Goal: Obtain resource: Download file/media

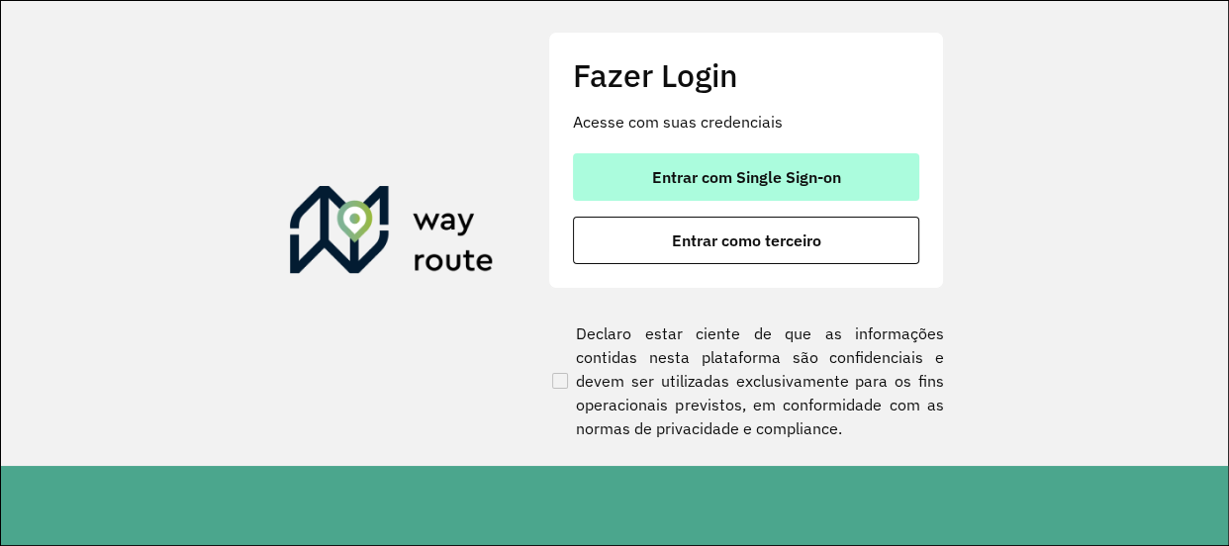
click at [576, 162] on button "Entrar com Single Sign-on" at bounding box center [746, 177] width 346 height 48
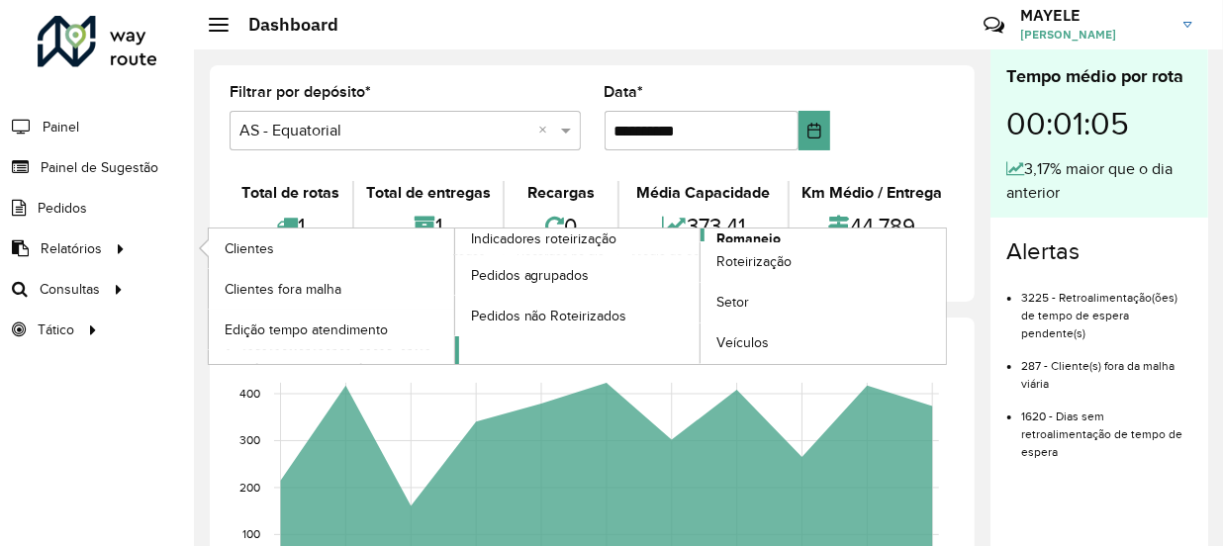
click at [744, 237] on span "Romaneio" at bounding box center [749, 239] width 64 height 21
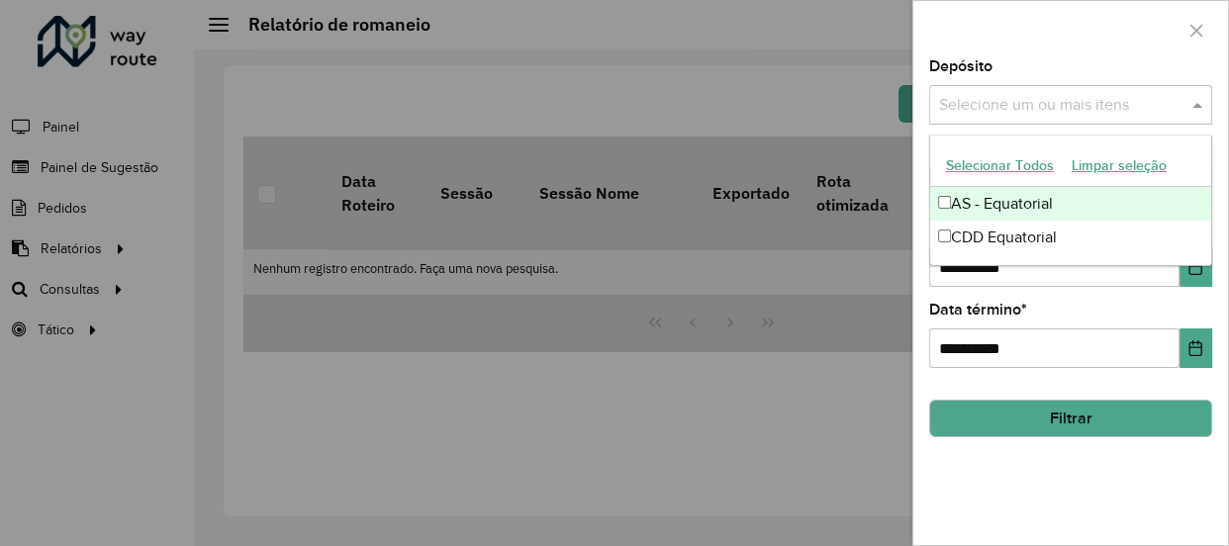
click at [1077, 96] on input "text" at bounding box center [1060, 106] width 253 height 24
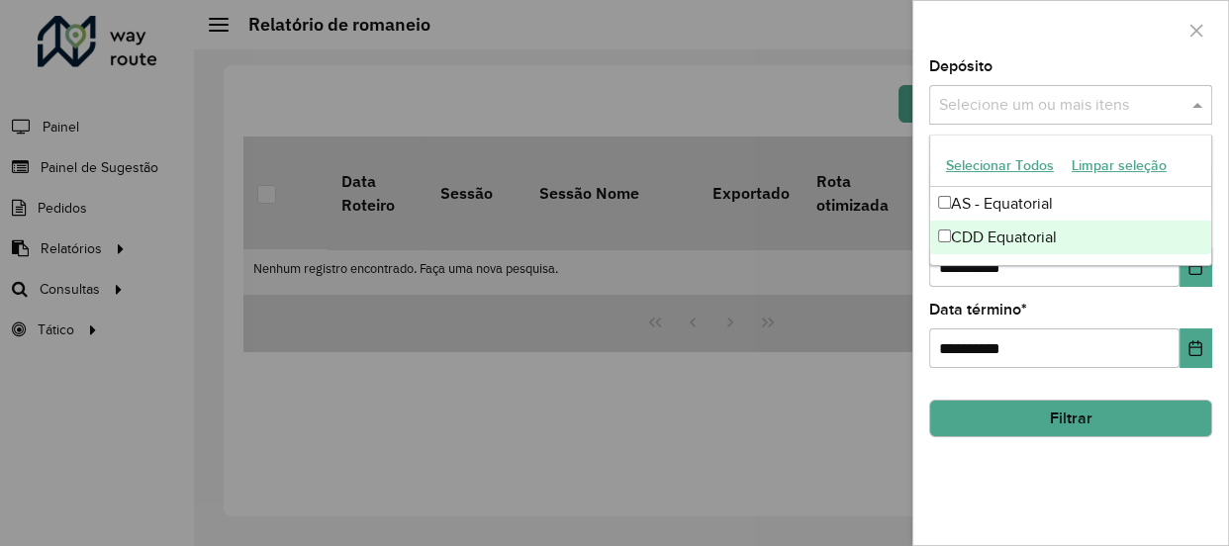
click at [991, 237] on div "CDD Equatorial" at bounding box center [1070, 238] width 281 height 34
click at [1197, 282] on button "Choose Date" at bounding box center [1196, 267] width 33 height 40
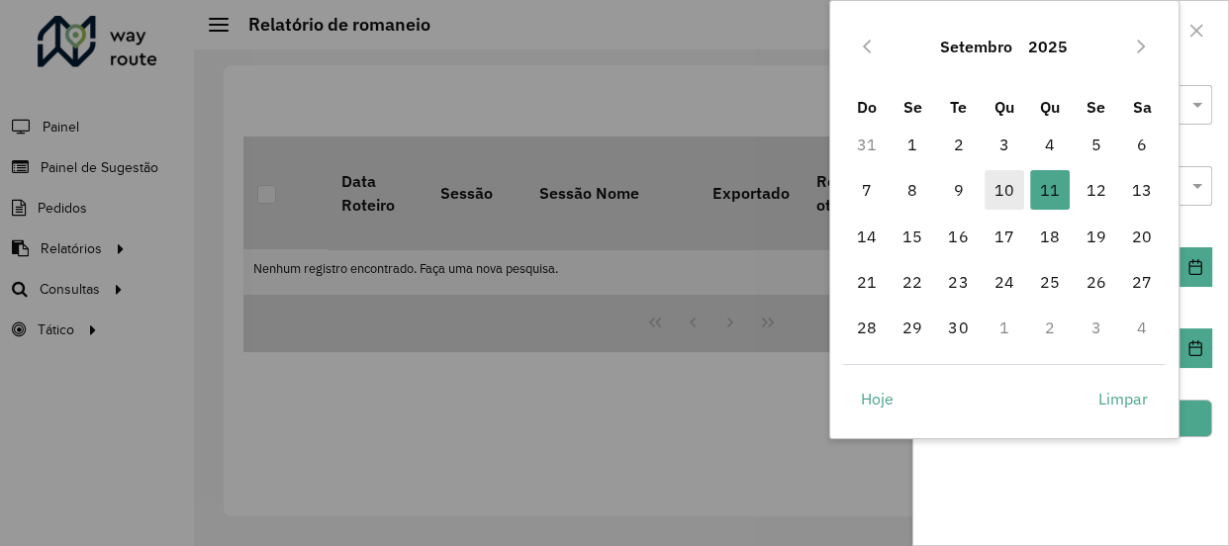
click at [1009, 193] on span "10" at bounding box center [1005, 190] width 40 height 40
type input "**********"
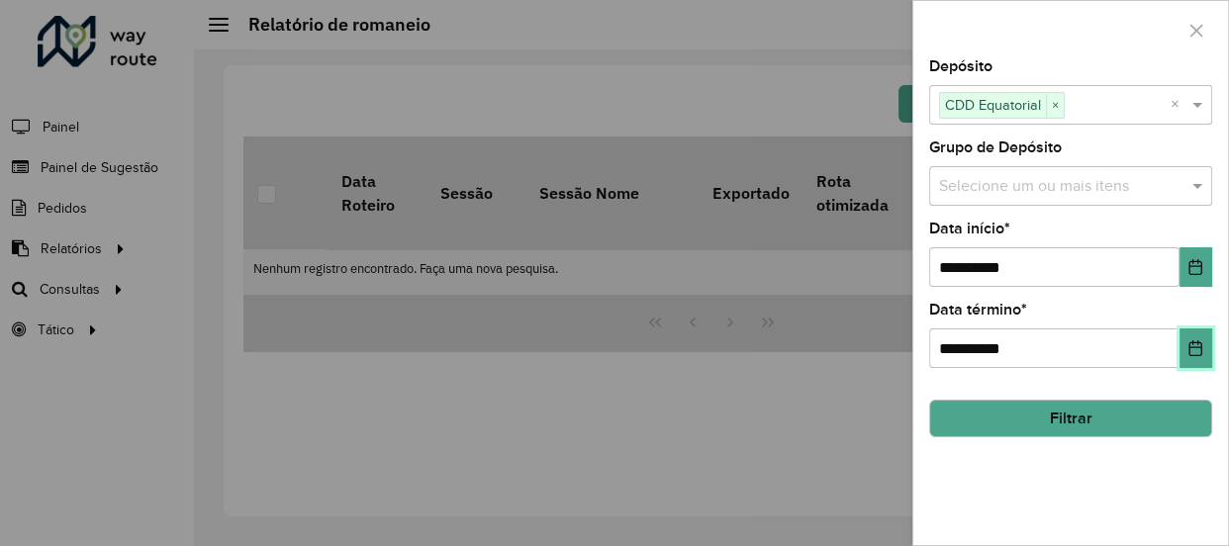
click at [1185, 342] on button "Choose Date" at bounding box center [1196, 349] width 33 height 40
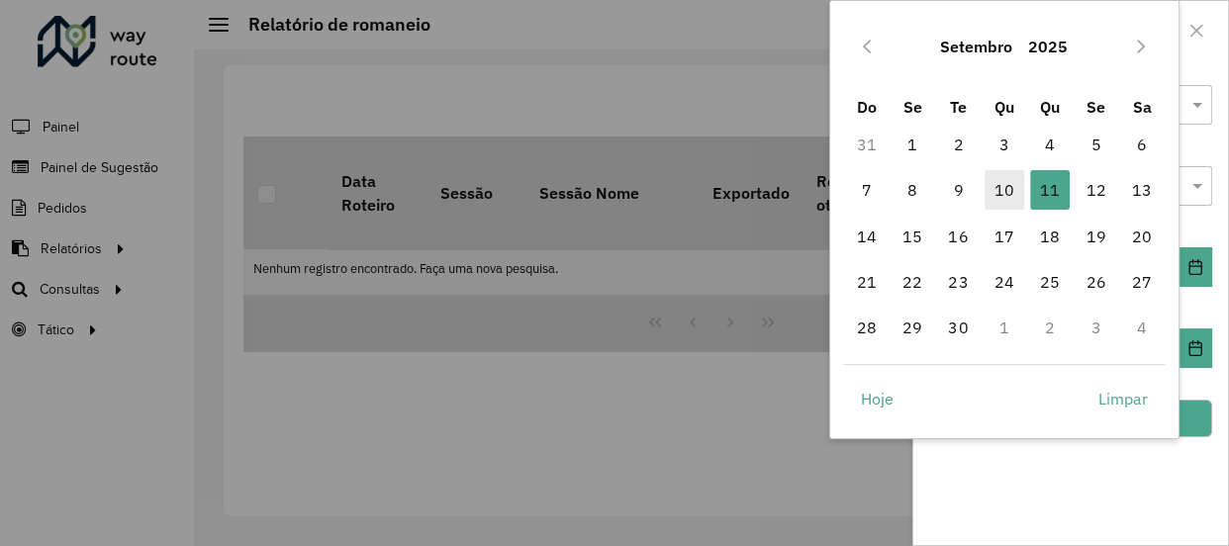
click at [1010, 198] on span "10" at bounding box center [1005, 190] width 40 height 40
type input "**********"
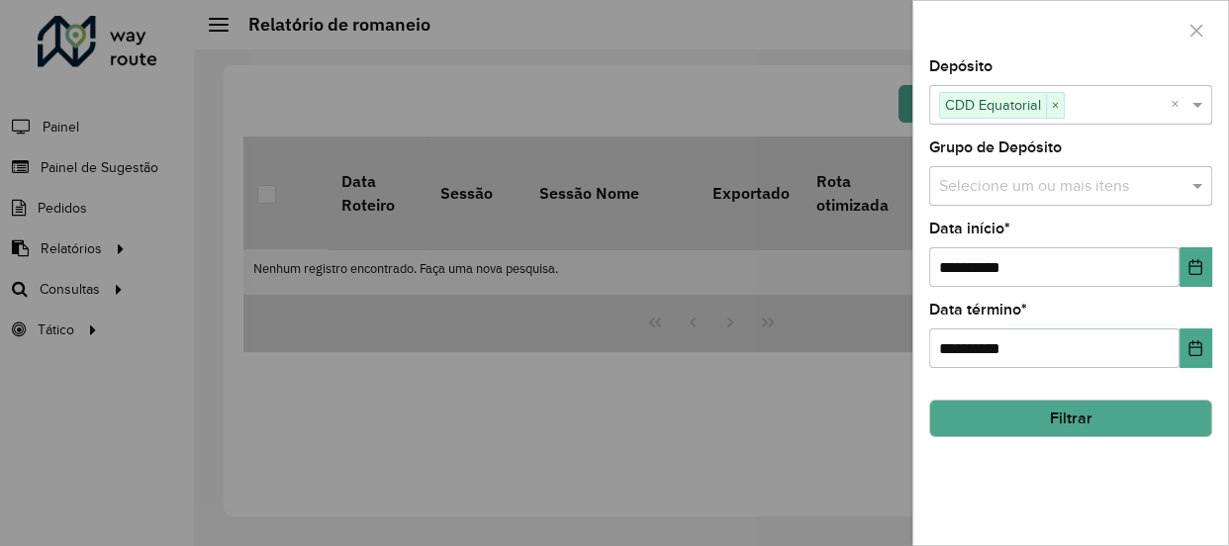
click at [1078, 411] on button "Filtrar" at bounding box center [1071, 419] width 283 height 38
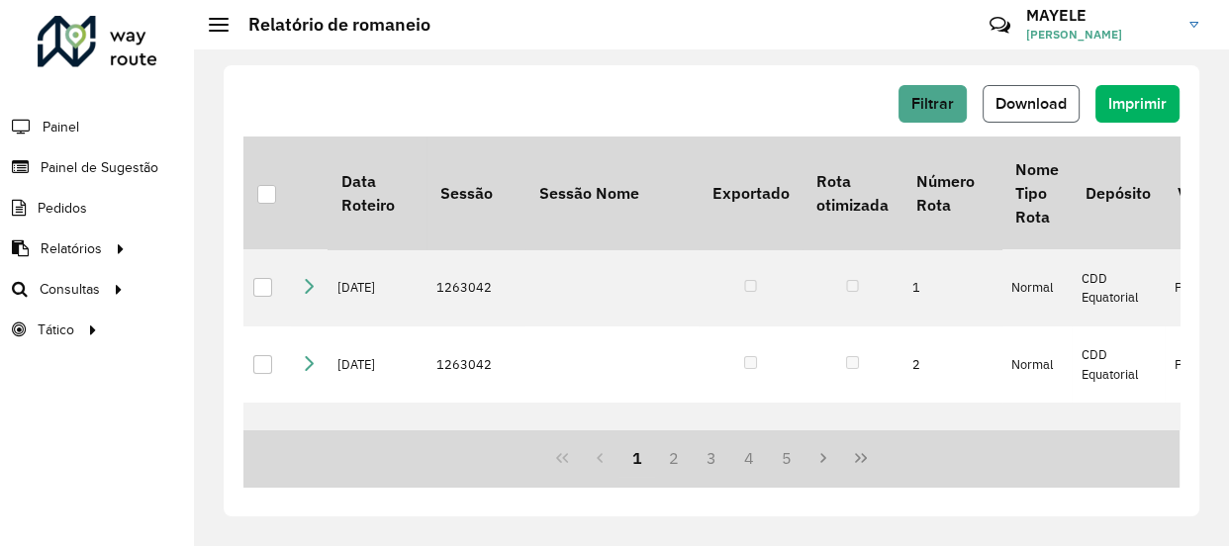
click at [1009, 103] on span "Download" at bounding box center [1031, 103] width 71 height 17
